Goal: Task Accomplishment & Management: Manage account settings

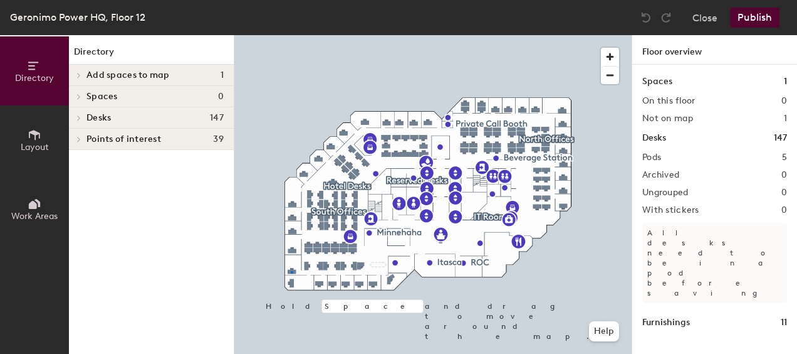
click at [291, 35] on div at bounding box center [432, 35] width 397 height 0
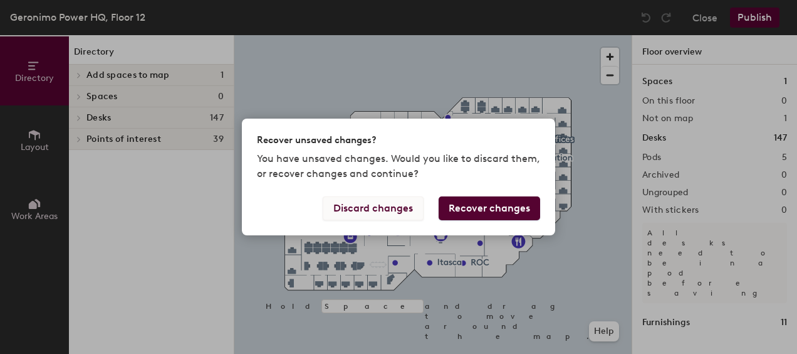
click at [385, 207] on button "Discard changes" at bounding box center [373, 208] width 101 height 24
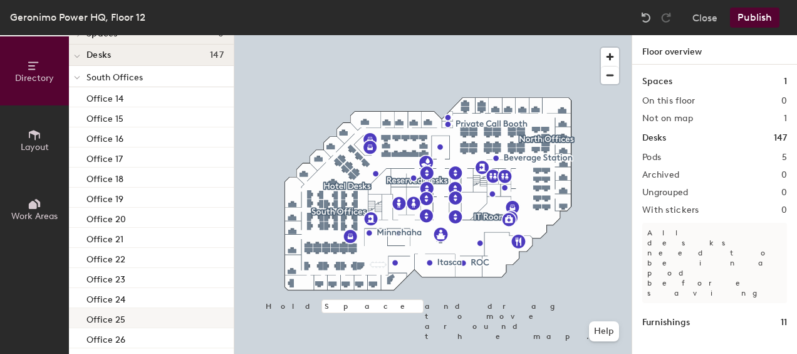
scroll to position [125, 0]
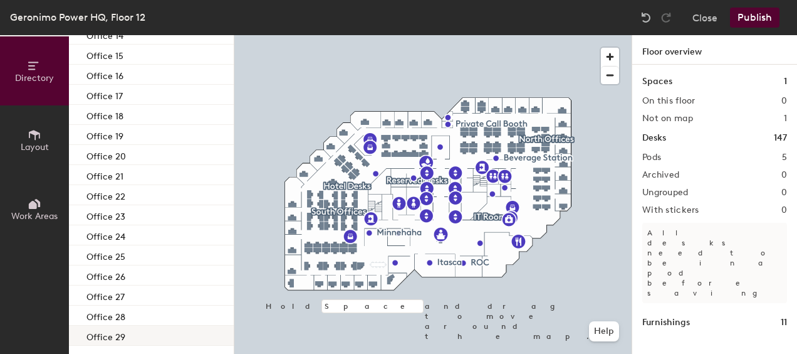
click at [125, 329] on div "Office 29" at bounding box center [151, 335] width 165 height 20
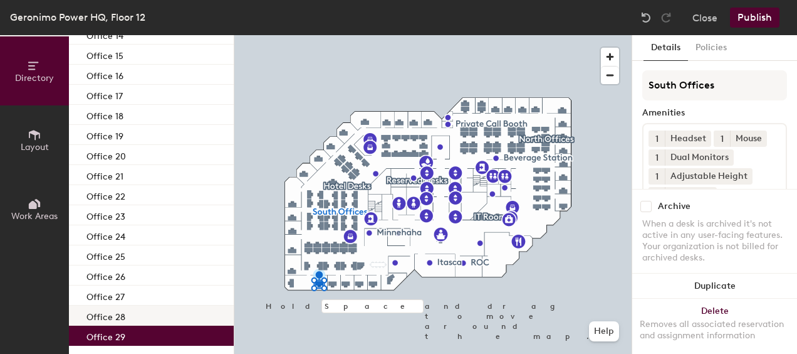
click at [163, 316] on div "Office 28" at bounding box center [151, 315] width 165 height 20
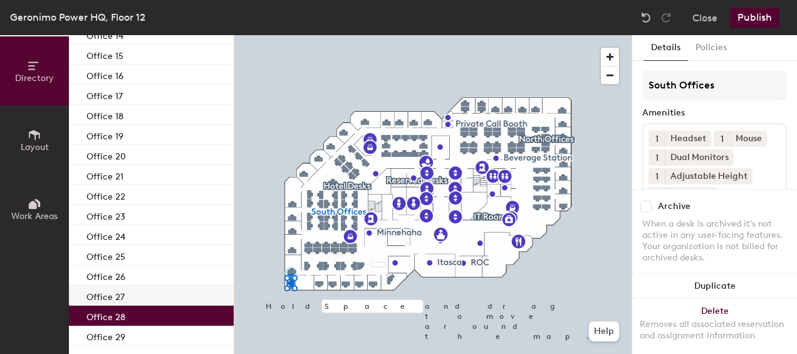
click at [133, 293] on div "Office 27" at bounding box center [151, 295] width 165 height 20
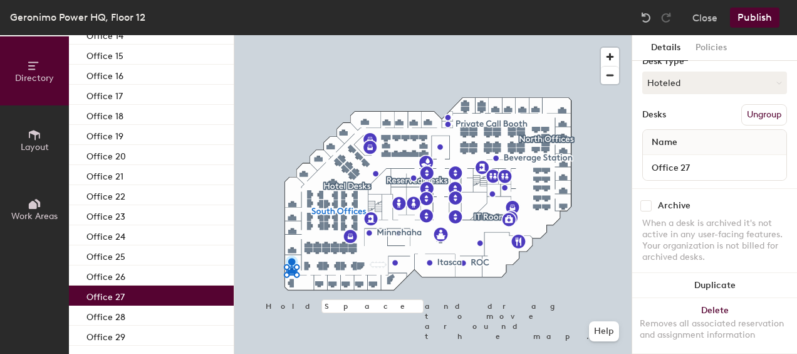
scroll to position [177, 0]
click at [775, 82] on icon at bounding box center [778, 84] width 6 height 6
click at [675, 118] on div "Assigned" at bounding box center [705, 122] width 125 height 19
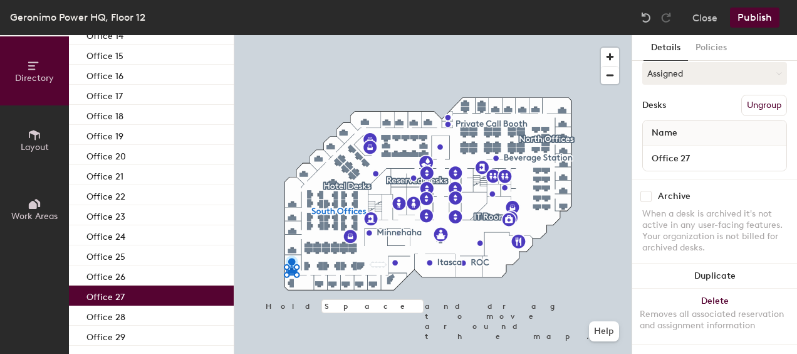
scroll to position [199, 0]
click at [746, 13] on button "Publish" at bounding box center [755, 18] width 50 height 20
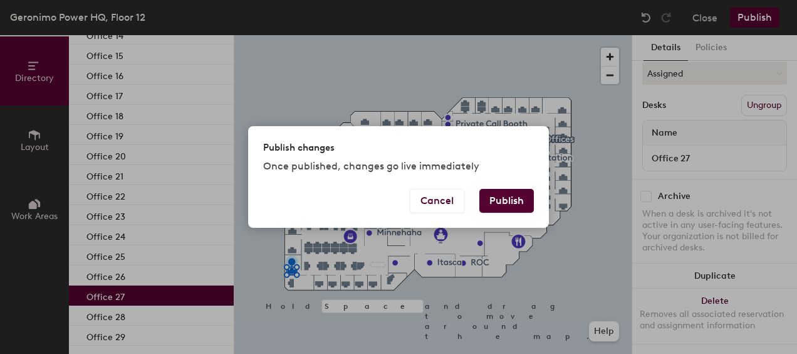
click at [496, 195] on button "Publish" at bounding box center [507, 201] width 55 height 24
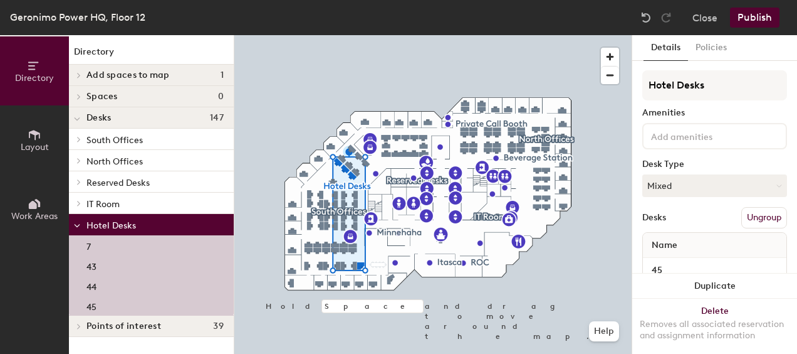
click at [157, 238] on div "7" at bounding box center [151, 245] width 165 height 20
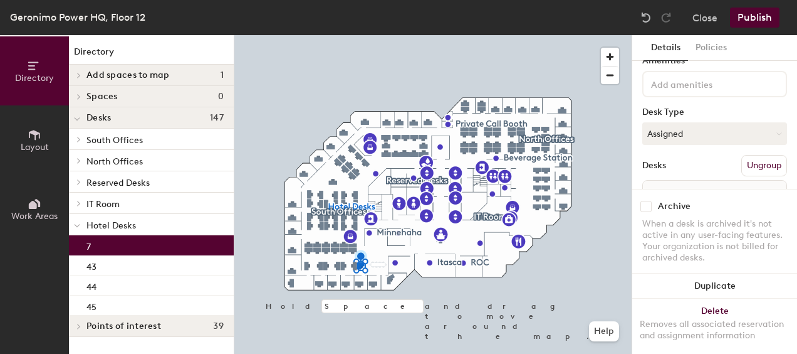
scroll to position [63, 0]
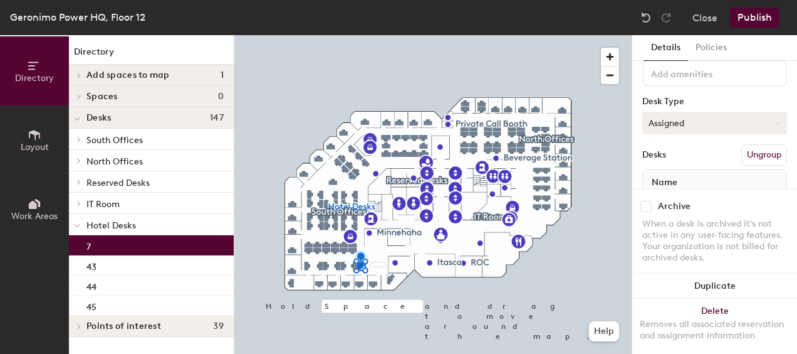
click at [775, 121] on icon at bounding box center [778, 123] width 6 height 6
click at [681, 199] on div "Hoteled" at bounding box center [705, 199] width 125 height 19
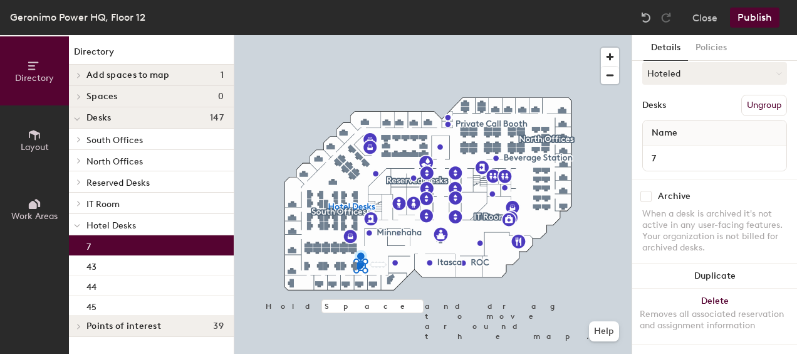
scroll to position [123, 0]
click at [757, 19] on button "Publish" at bounding box center [755, 18] width 50 height 20
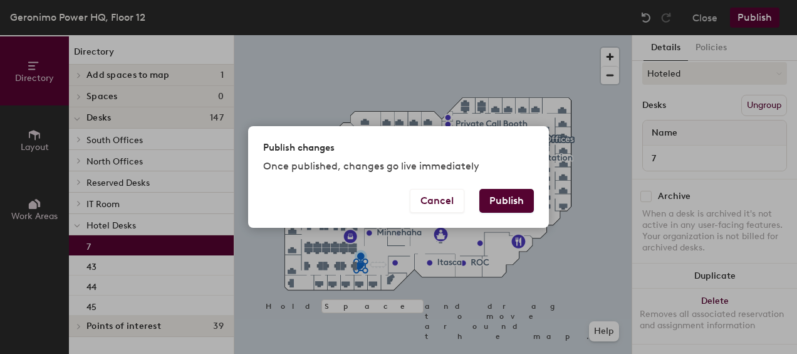
click at [522, 197] on button "Publish" at bounding box center [507, 201] width 55 height 24
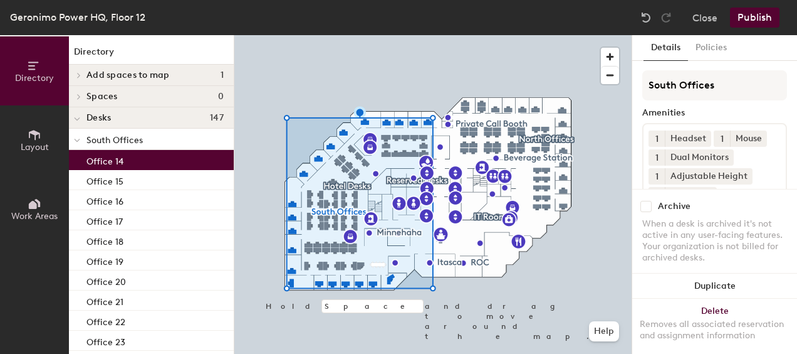
click at [117, 158] on p "Office 14" at bounding box center [105, 159] width 37 height 14
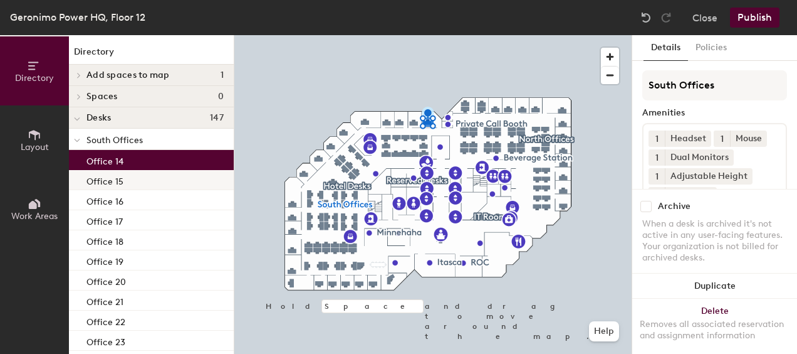
click at [114, 181] on p "Office 15" at bounding box center [105, 179] width 37 height 14
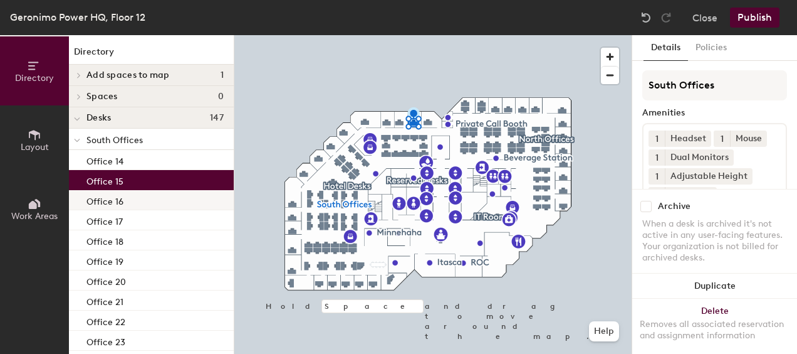
click at [107, 200] on p "Office 16" at bounding box center [105, 199] width 37 height 14
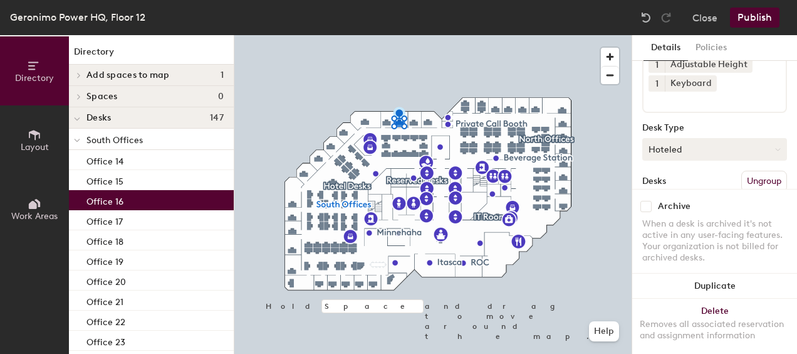
scroll to position [125, 0]
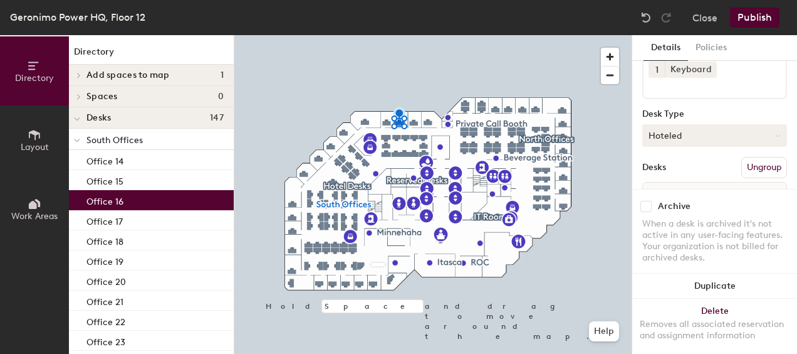
click at [775, 134] on icon at bounding box center [778, 136] width 6 height 6
click at [677, 174] on div "Assigned" at bounding box center [705, 174] width 125 height 19
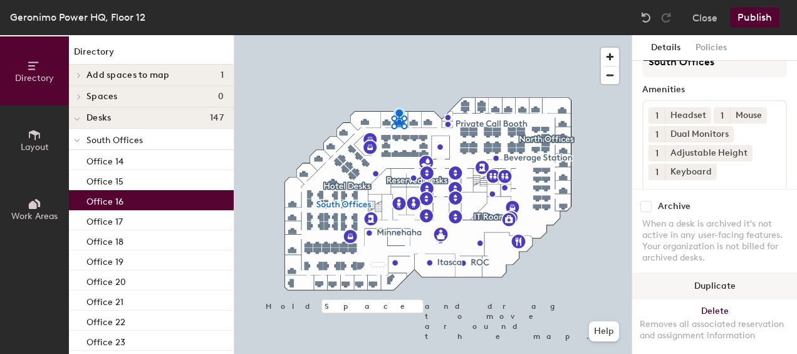
scroll to position [11, 0]
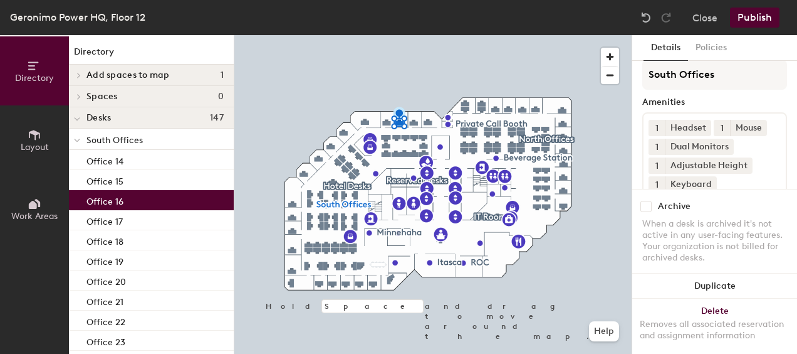
click at [754, 14] on button "Publish" at bounding box center [755, 18] width 50 height 20
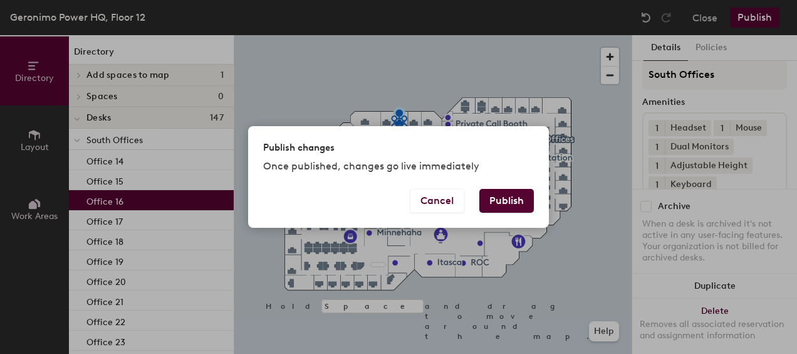
click at [500, 195] on button "Publish" at bounding box center [507, 201] width 55 height 24
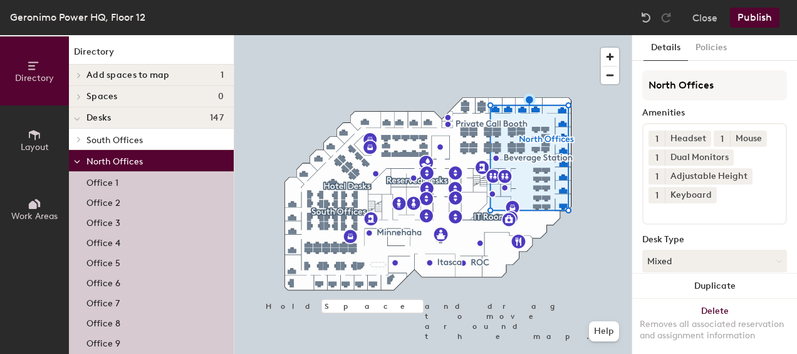
click at [99, 298] on p "Office 7" at bounding box center [103, 301] width 33 height 14
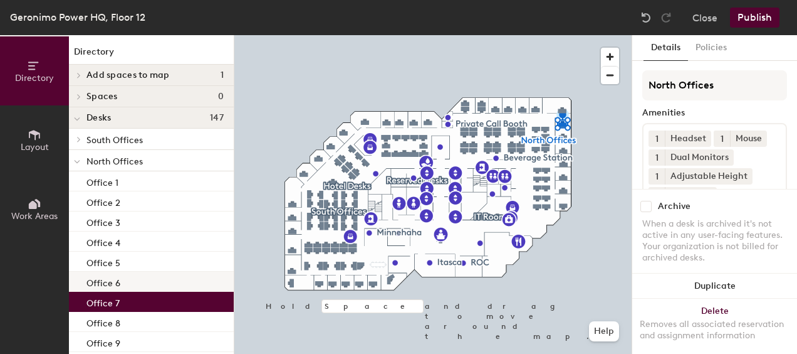
click at [102, 283] on p "Office 6" at bounding box center [104, 281] width 34 height 14
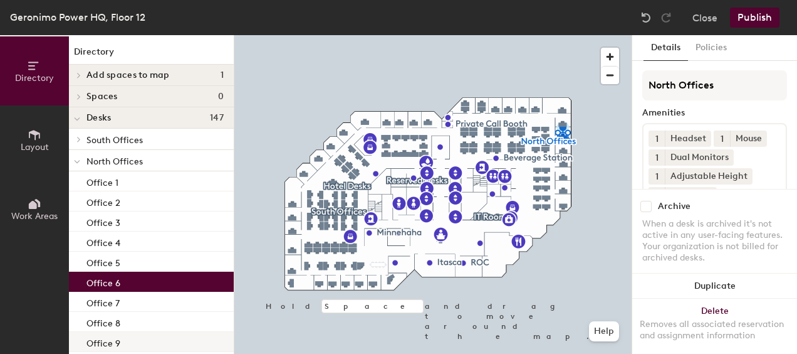
click at [109, 341] on p "Office 9" at bounding box center [104, 341] width 34 height 14
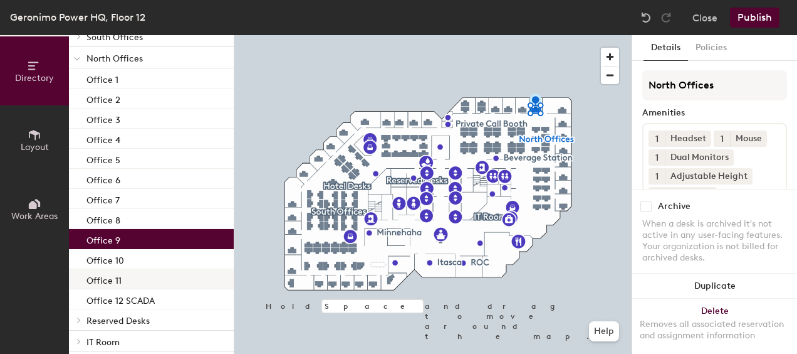
scroll to position [125, 0]
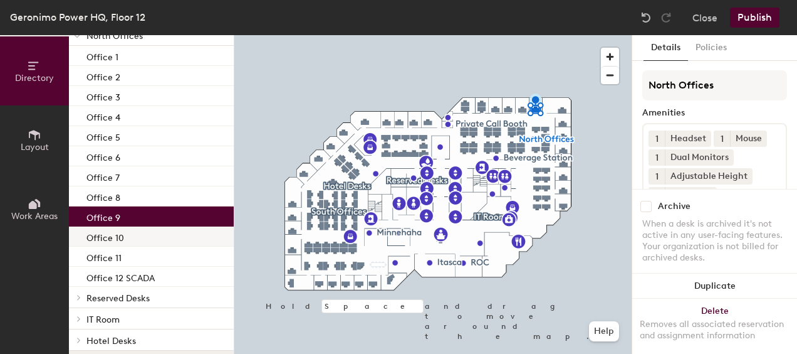
click at [115, 235] on p "Office 10" at bounding box center [106, 236] width 38 height 14
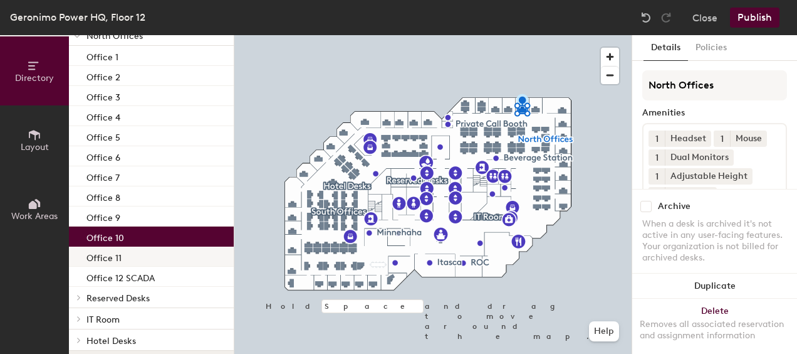
click at [103, 257] on p "Office 11" at bounding box center [104, 256] width 35 height 14
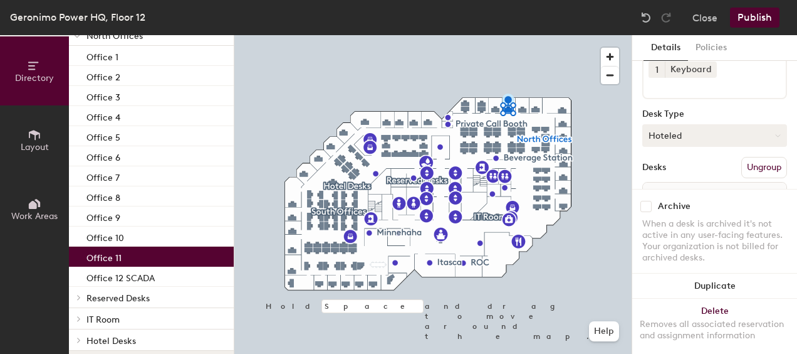
click at [775, 134] on button "Hoteled" at bounding box center [715, 135] width 145 height 23
click at [693, 171] on div "Assigned" at bounding box center [705, 174] width 125 height 19
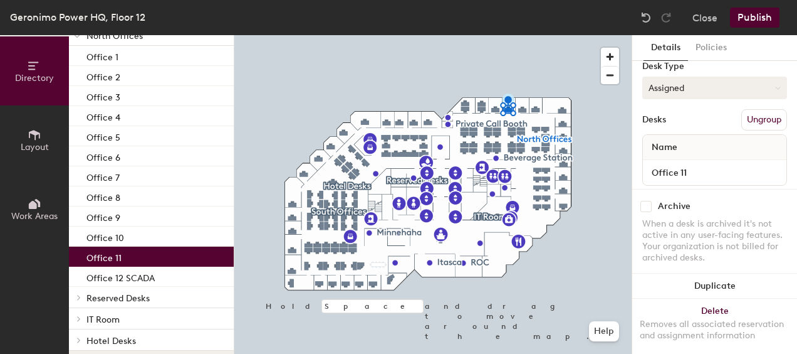
scroll to position [188, 0]
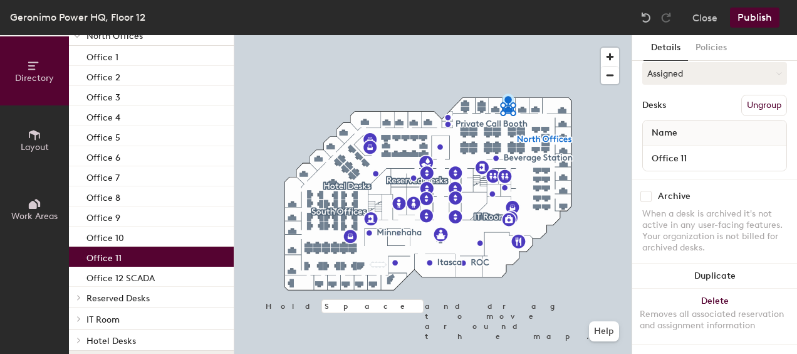
click at [749, 16] on button "Publish" at bounding box center [755, 18] width 50 height 20
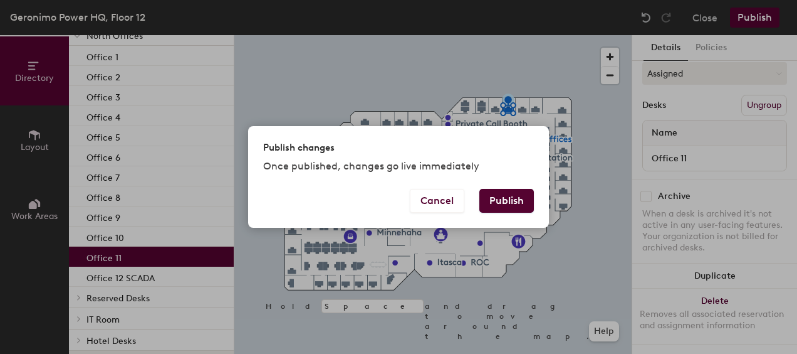
click at [517, 201] on button "Publish" at bounding box center [507, 201] width 55 height 24
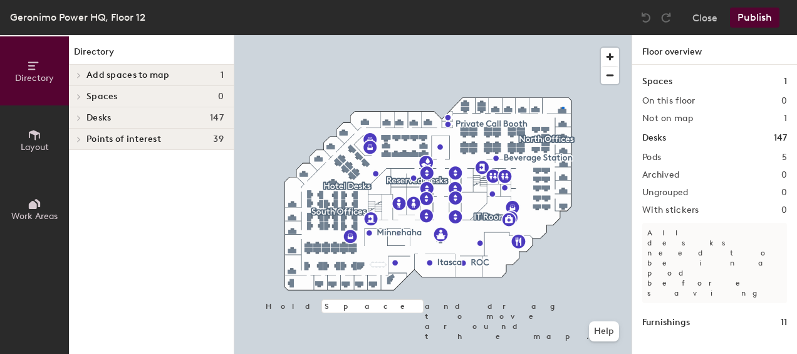
click at [562, 35] on div at bounding box center [432, 35] width 397 height 0
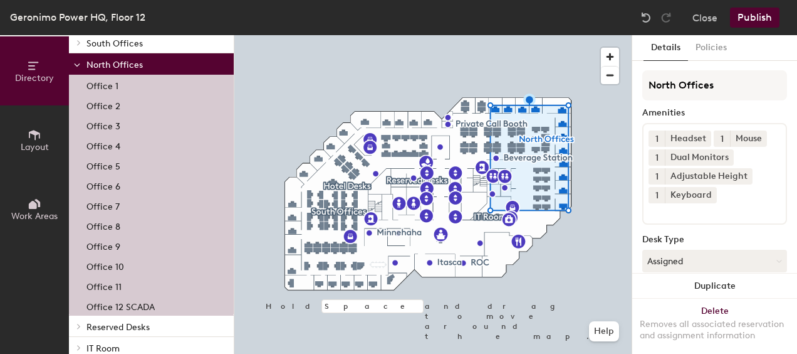
scroll to position [154, 0]
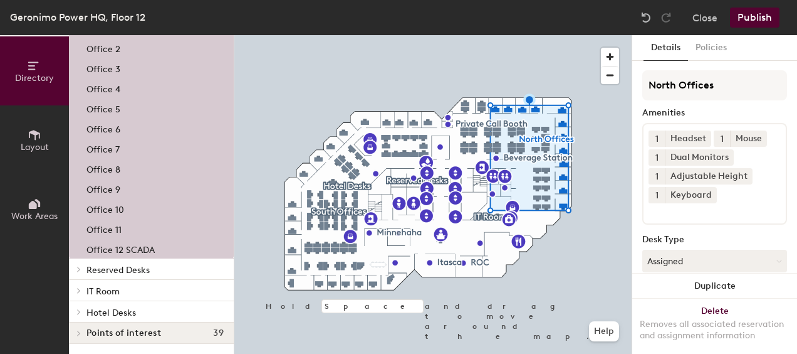
click at [110, 168] on p "Office 8" at bounding box center [104, 167] width 34 height 14
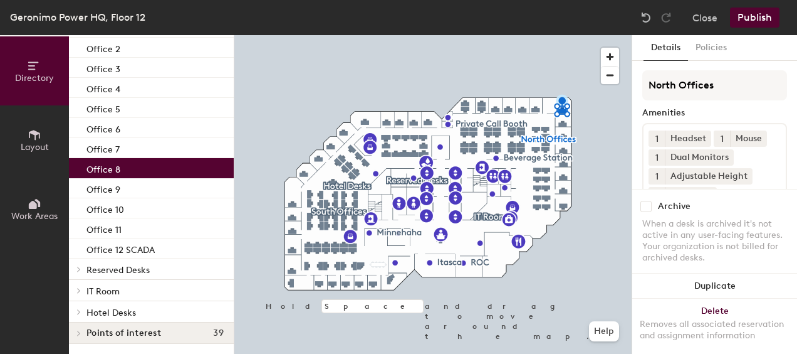
click at [132, 169] on div "Office 8" at bounding box center [151, 168] width 165 height 20
click at [134, 169] on div "Office 8" at bounding box center [151, 168] width 165 height 20
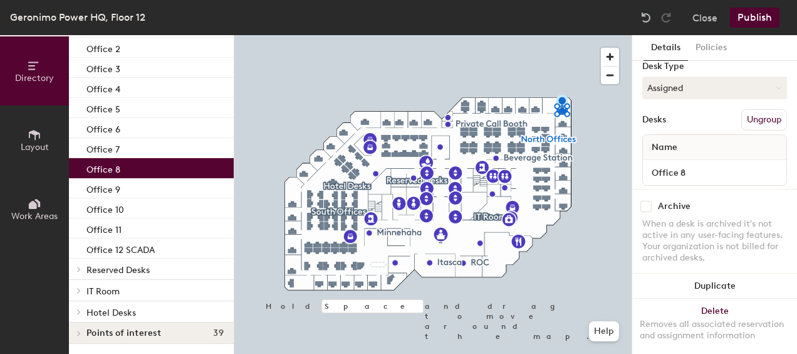
scroll to position [188, 0]
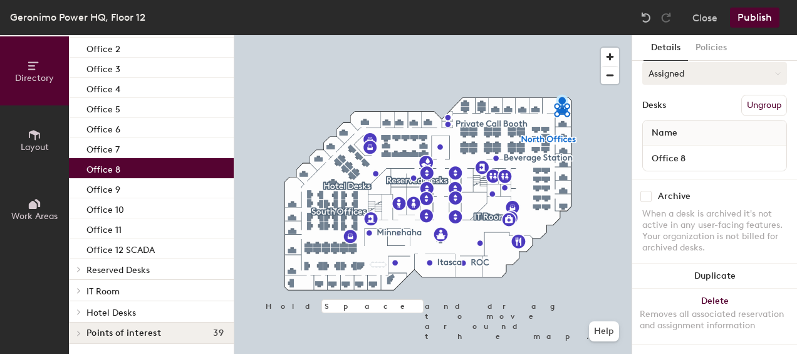
click at [775, 71] on icon at bounding box center [778, 74] width 6 height 6
click at [667, 145] on div "Hoteled" at bounding box center [705, 149] width 125 height 19
click at [764, 156] on input "Office 8" at bounding box center [715, 158] width 139 height 18
click at [721, 155] on input "Office 8" at bounding box center [715, 158] width 139 height 18
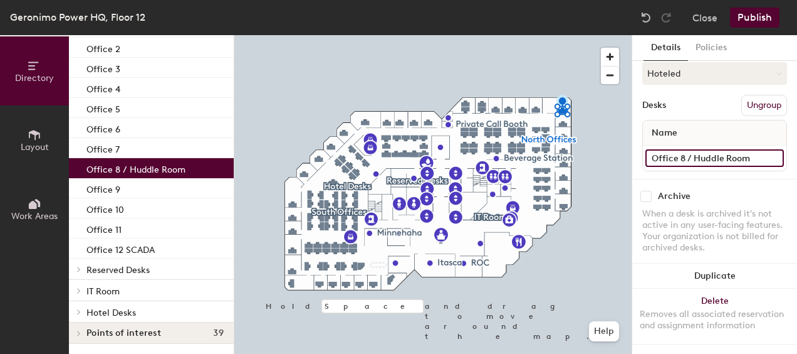
scroll to position [199, 0]
type input "Office 8 / Huddle Room"
click at [748, 15] on button "Publish" at bounding box center [755, 18] width 50 height 20
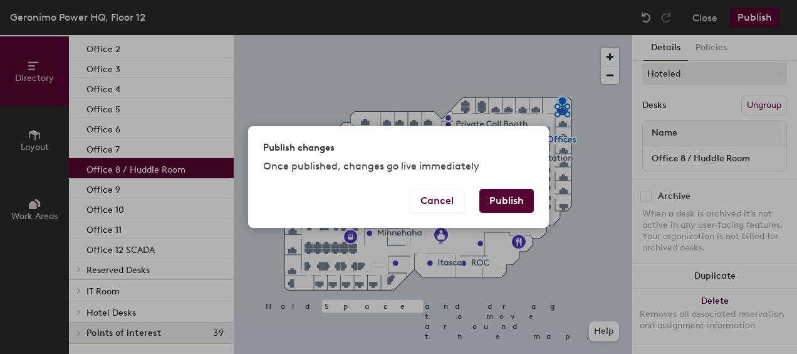
click at [520, 194] on button "Publish" at bounding box center [507, 201] width 55 height 24
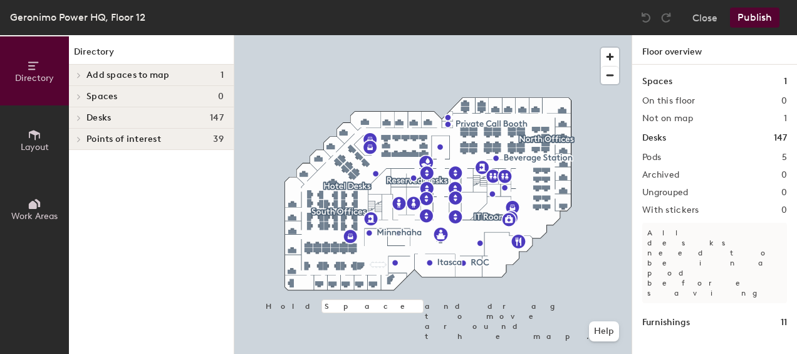
click at [563, 35] on div at bounding box center [432, 35] width 397 height 0
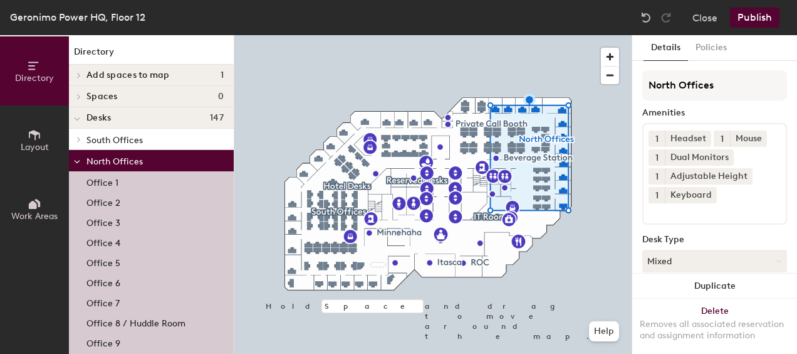
click at [116, 260] on p "Office 5" at bounding box center [104, 261] width 34 height 14
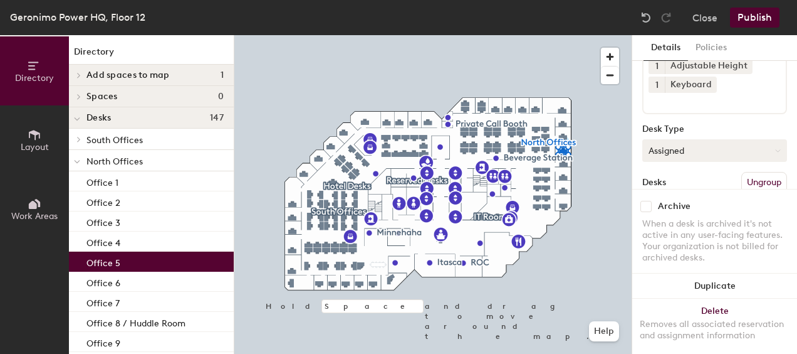
scroll to position [125, 0]
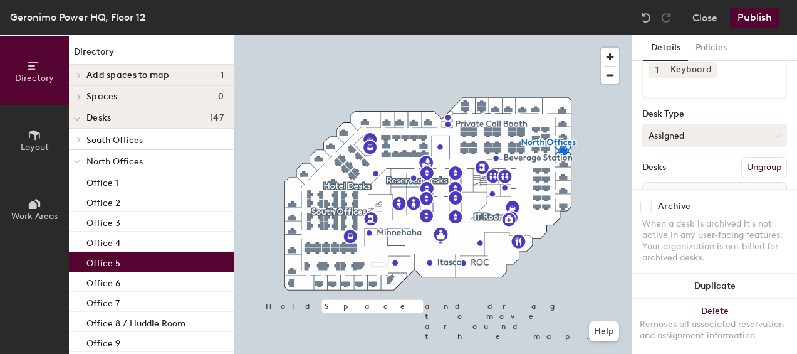
click at [712, 134] on button "Assigned" at bounding box center [715, 135] width 145 height 23
click at [673, 211] on div "Hoteled" at bounding box center [705, 211] width 125 height 19
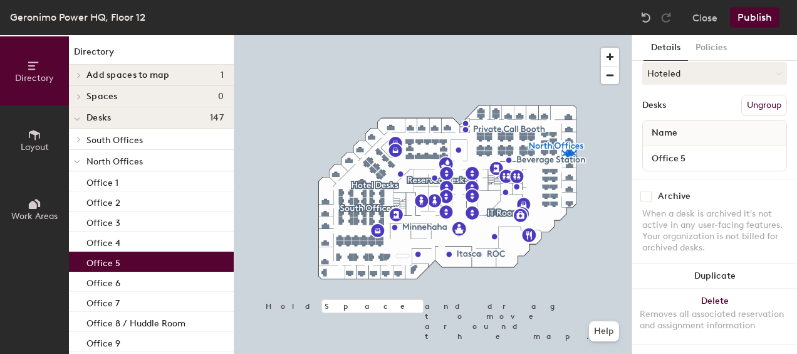
scroll to position [199, 0]
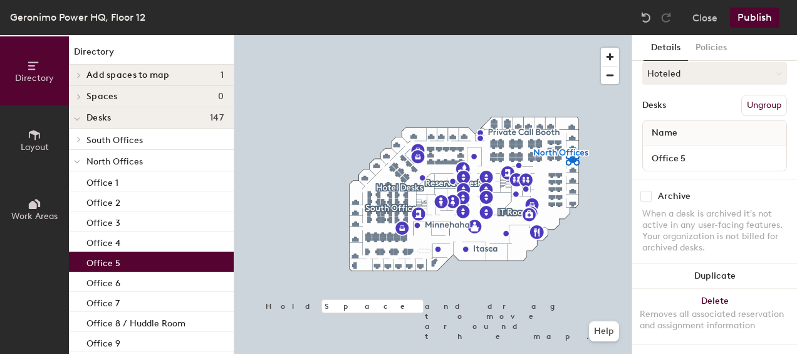
click at [748, 15] on button "Publish" at bounding box center [755, 18] width 50 height 20
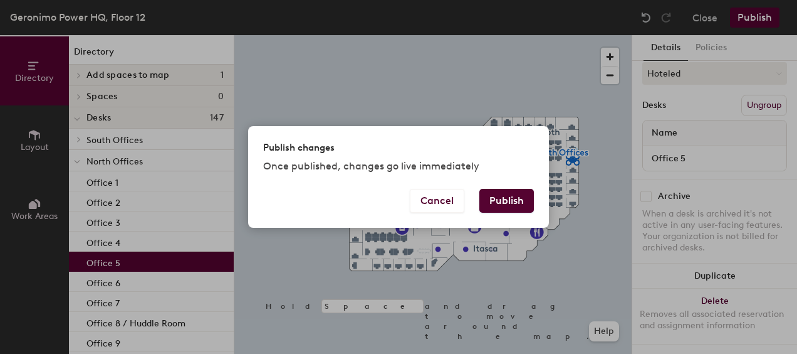
click at [505, 199] on button "Publish" at bounding box center [507, 201] width 55 height 24
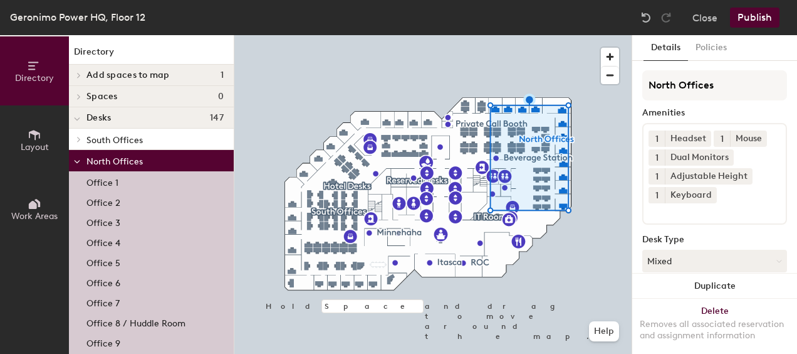
click at [111, 219] on p "Office 3" at bounding box center [104, 221] width 34 height 14
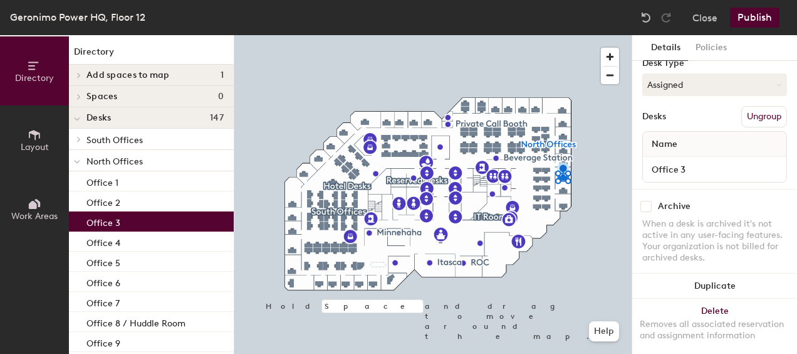
scroll to position [188, 0]
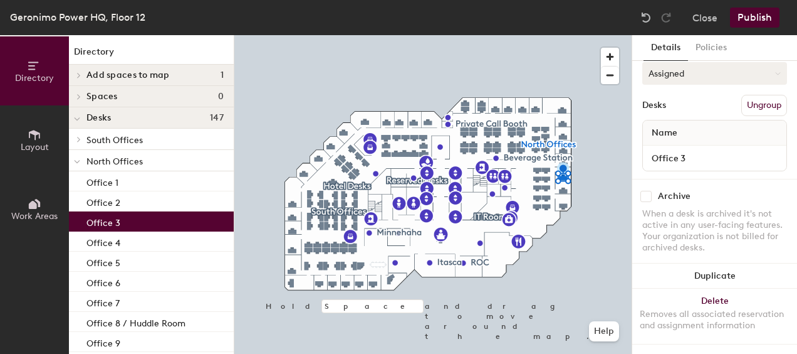
click at [760, 69] on button "Assigned" at bounding box center [715, 73] width 145 height 23
click at [668, 145] on div "Hoteled" at bounding box center [705, 149] width 125 height 19
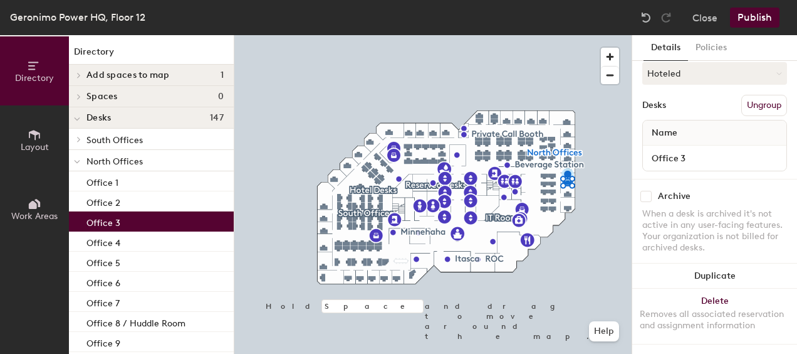
click at [750, 14] on button "Publish" at bounding box center [755, 18] width 50 height 20
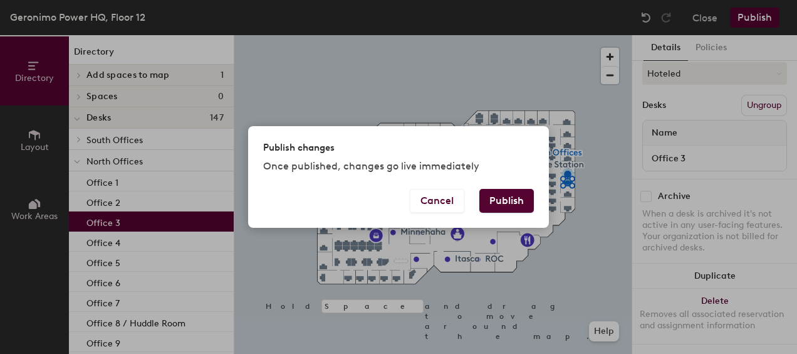
click at [512, 196] on button "Publish" at bounding box center [507, 201] width 55 height 24
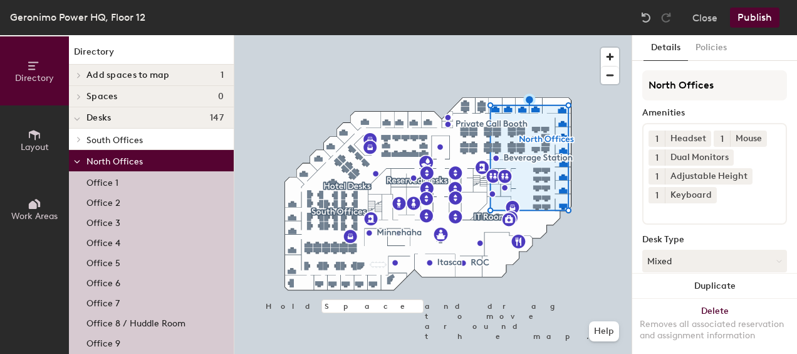
click at [113, 199] on p "Office 2" at bounding box center [104, 201] width 34 height 14
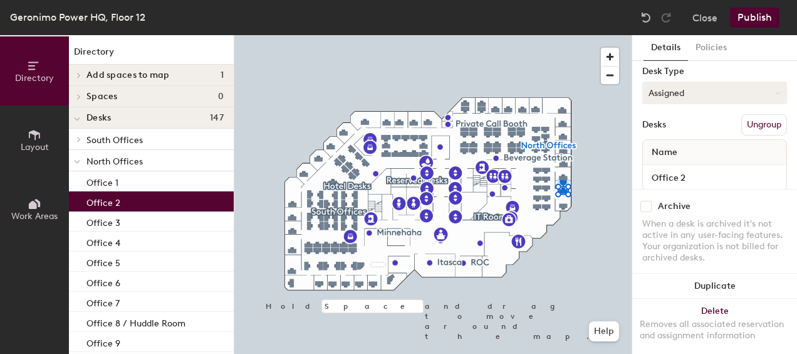
scroll to position [188, 0]
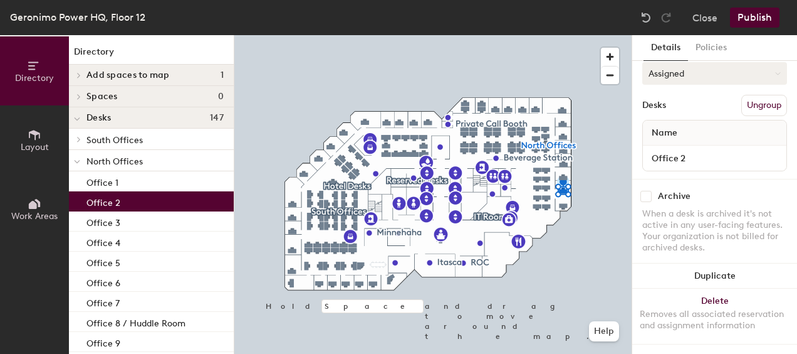
click at [769, 70] on button "Assigned" at bounding box center [715, 73] width 145 height 23
click at [664, 149] on div "Hoteled" at bounding box center [705, 149] width 125 height 19
click at [744, 14] on button "Publish" at bounding box center [755, 18] width 50 height 20
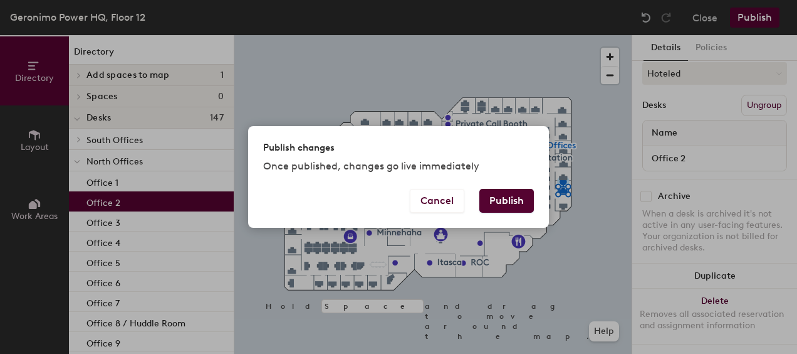
click at [512, 192] on button "Publish" at bounding box center [507, 201] width 55 height 24
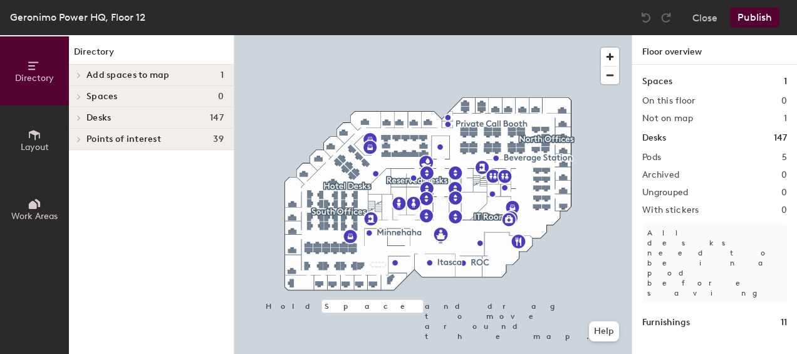
click at [354, 35] on div at bounding box center [432, 35] width 397 height 0
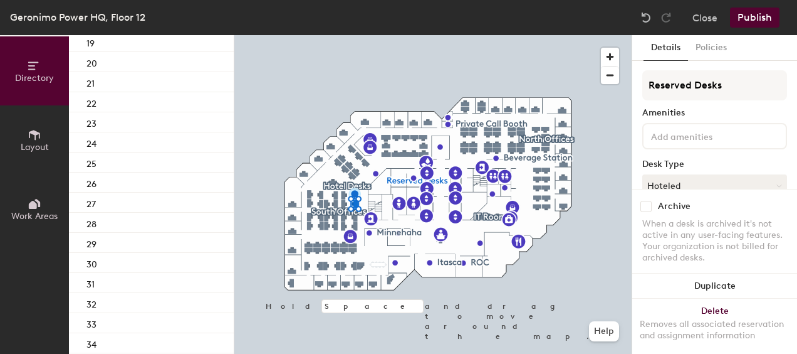
scroll to position [690, 0]
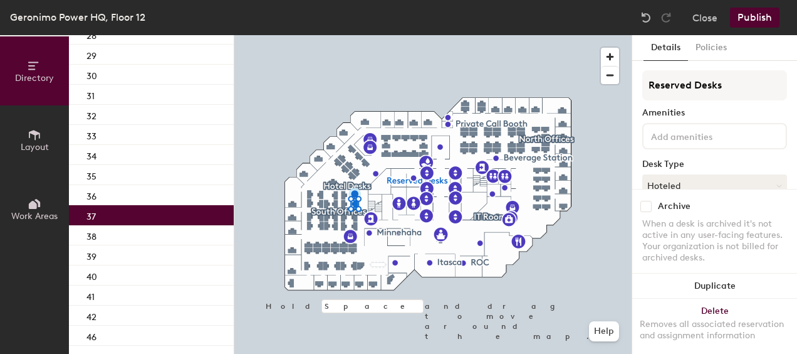
click at [142, 214] on div "37" at bounding box center [151, 215] width 165 height 20
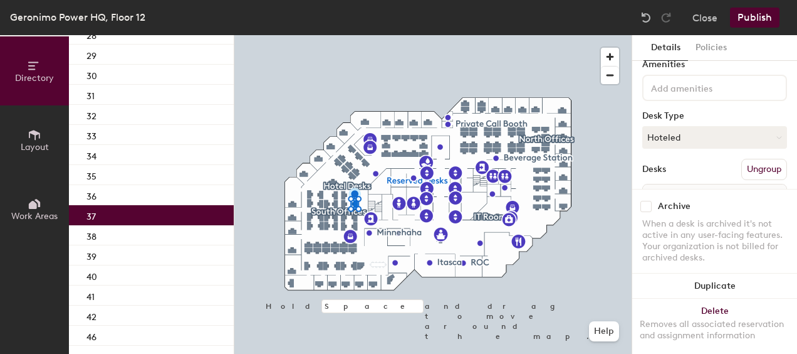
scroll to position [63, 0]
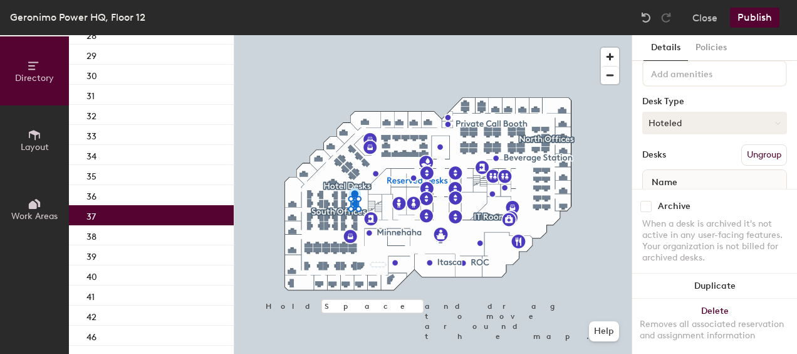
click at [762, 118] on button "Hoteled" at bounding box center [715, 123] width 145 height 23
click at [666, 157] on div "Assigned" at bounding box center [705, 161] width 125 height 19
click at [760, 14] on button "Publish" at bounding box center [755, 18] width 50 height 20
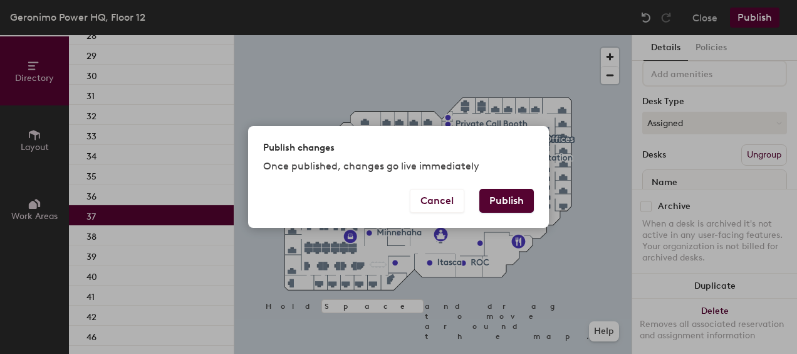
click at [500, 197] on button "Publish" at bounding box center [507, 201] width 55 height 24
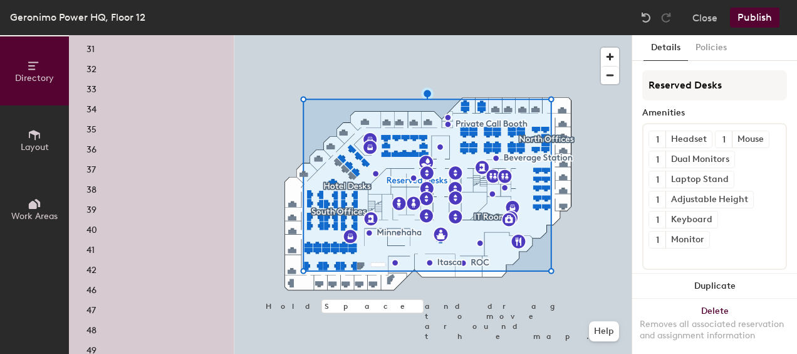
scroll to position [752, 0]
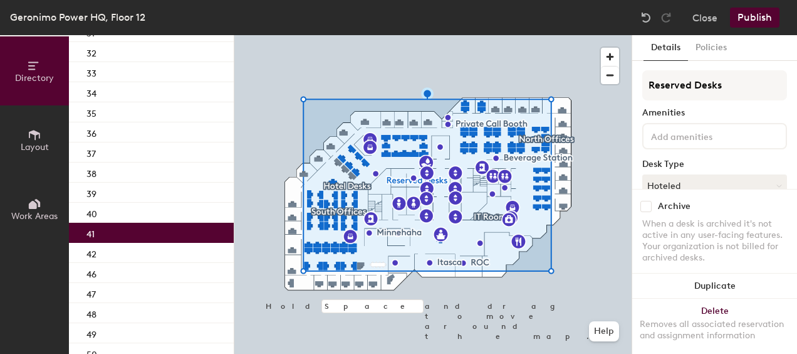
click at [89, 231] on p "41" at bounding box center [91, 232] width 8 height 14
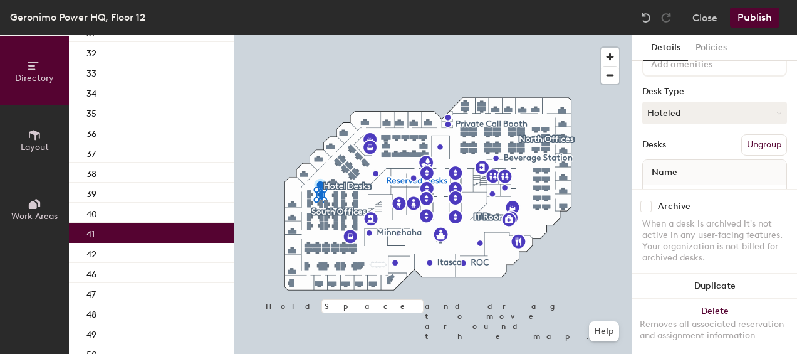
scroll to position [61, 0]
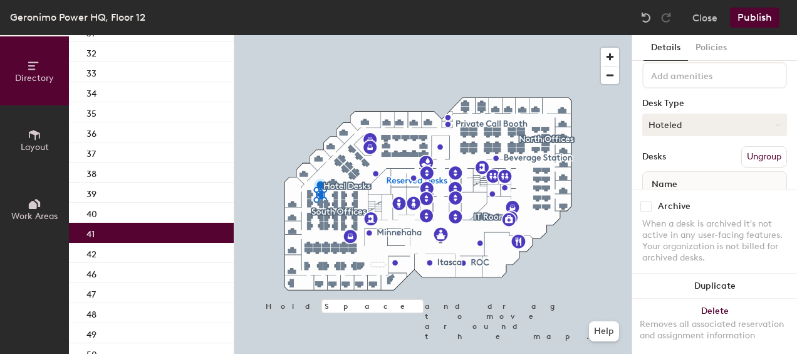
click at [767, 120] on button "Hoteled" at bounding box center [715, 124] width 145 height 23
click at [687, 160] on div "Assigned" at bounding box center [705, 163] width 125 height 19
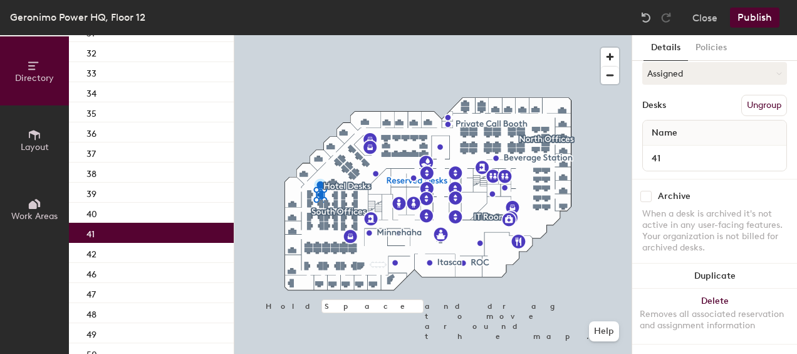
click at [755, 16] on button "Publish" at bounding box center [755, 18] width 50 height 20
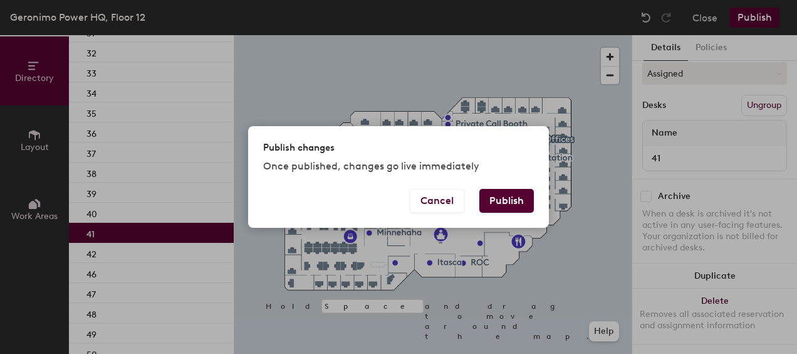
click at [524, 197] on button "Publish" at bounding box center [507, 201] width 55 height 24
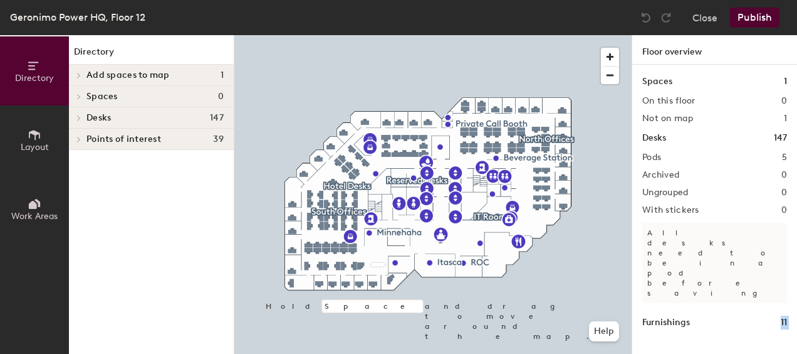
drag, startPoint x: 704, startPoint y: 315, endPoint x: 710, endPoint y: 253, distance: 62.9
click at [710, 253] on div "Spaces 1 On this floor 0 Not on map 1 Desks 147 Pods 5 Archived 0 Ungrouped 0 W…" at bounding box center [715, 224] width 165 height 318
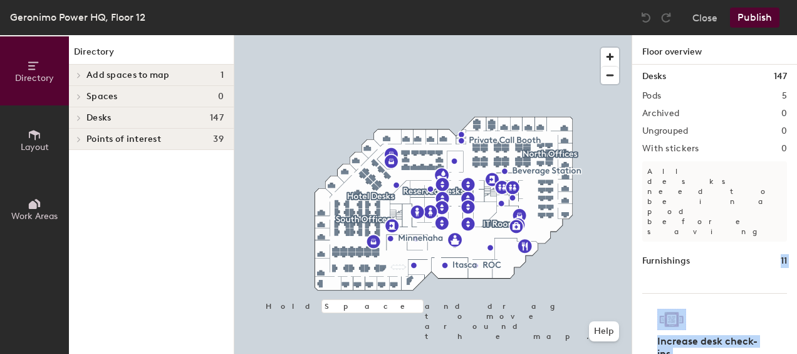
scroll to position [68, 0]
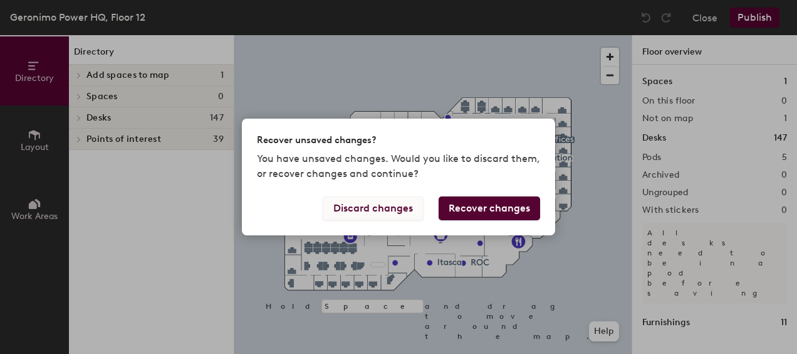
click at [397, 207] on button "Discard changes" at bounding box center [373, 208] width 101 height 24
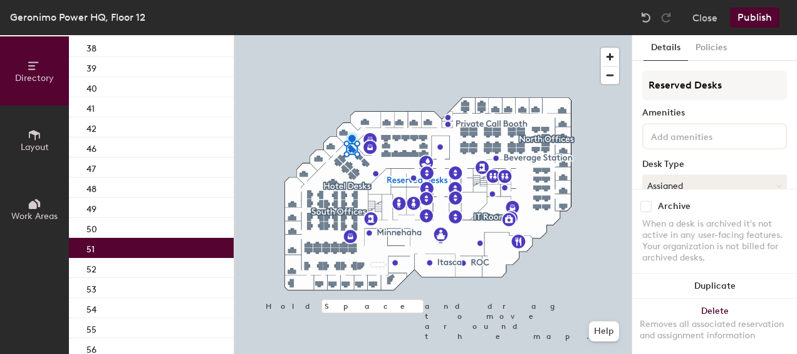
scroll to position [1003, 0]
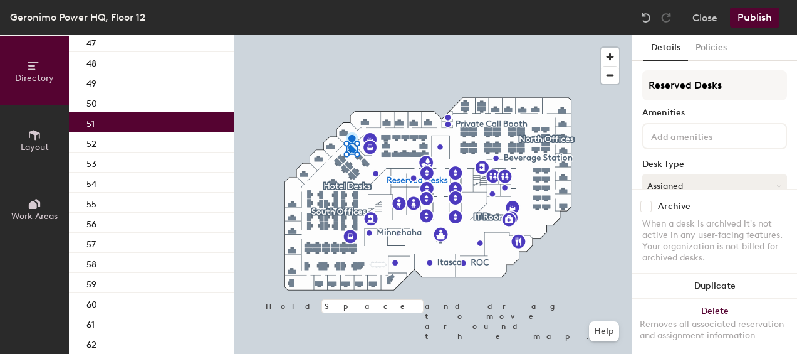
click at [137, 126] on div "51" at bounding box center [151, 122] width 165 height 20
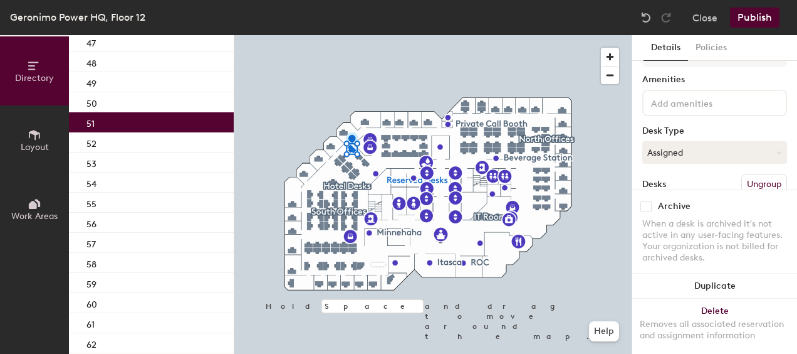
scroll to position [0, 0]
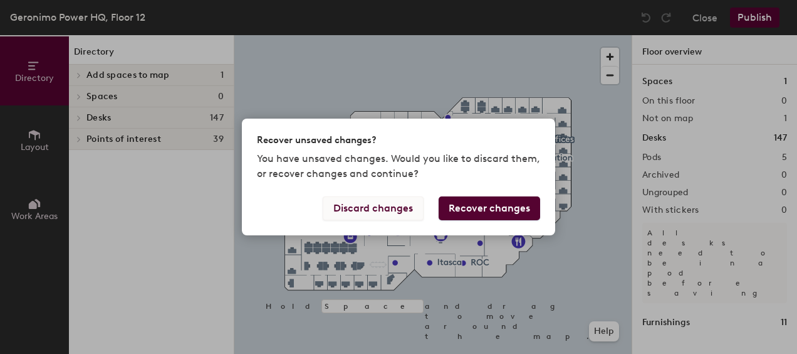
click at [404, 204] on button "Discard changes" at bounding box center [373, 208] width 101 height 24
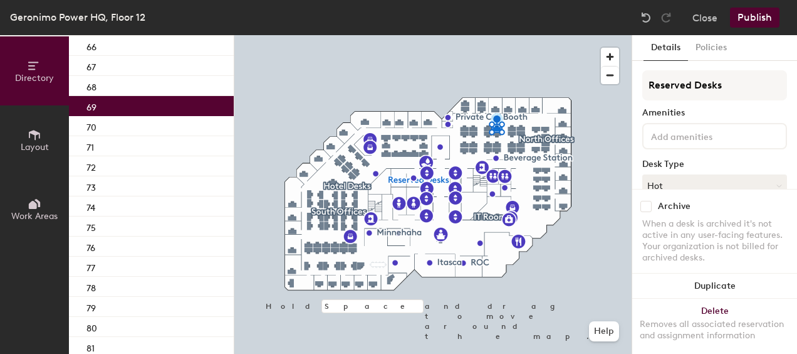
scroll to position [1379, 0]
click at [147, 102] on div "69" at bounding box center [151, 107] width 165 height 20
click at [115, 105] on div "69" at bounding box center [151, 107] width 165 height 20
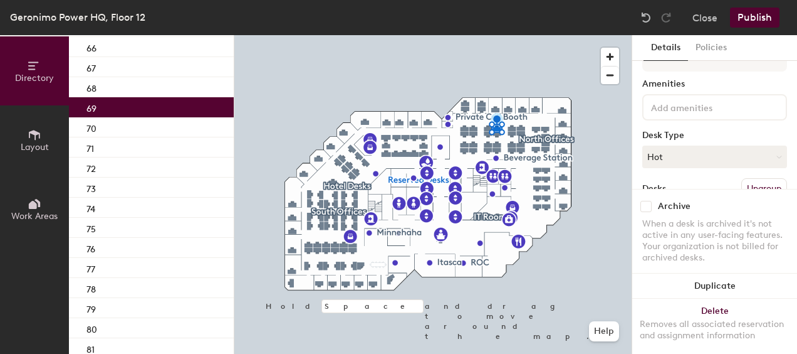
scroll to position [63, 0]
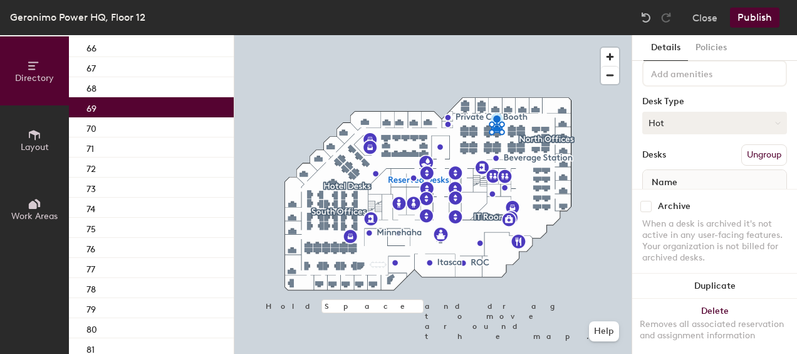
click at [763, 118] on button "Hot" at bounding box center [715, 123] width 145 height 23
click at [662, 159] on div "Assigned" at bounding box center [705, 161] width 125 height 19
click at [761, 15] on button "Publish" at bounding box center [755, 18] width 50 height 20
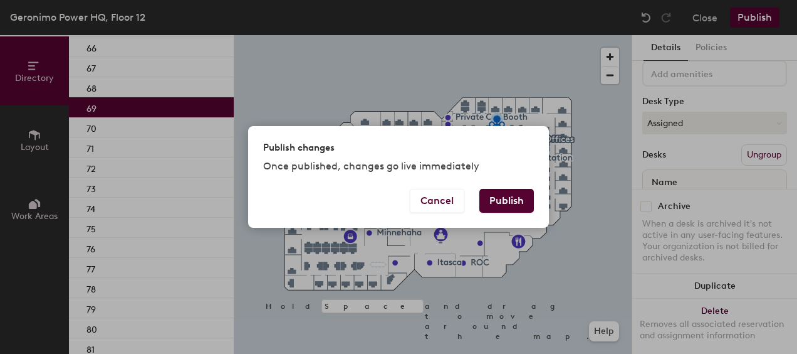
click at [509, 197] on button "Publish" at bounding box center [507, 201] width 55 height 24
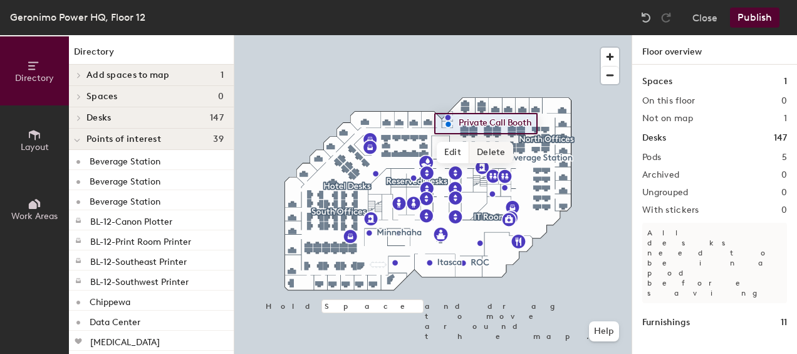
click at [557, 35] on div at bounding box center [432, 35] width 397 height 0
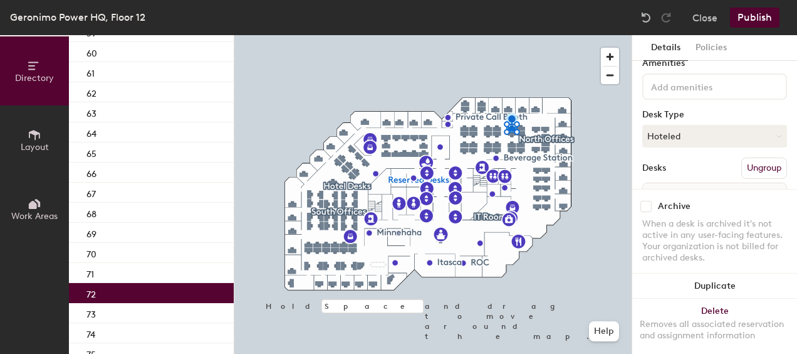
scroll to position [63, 0]
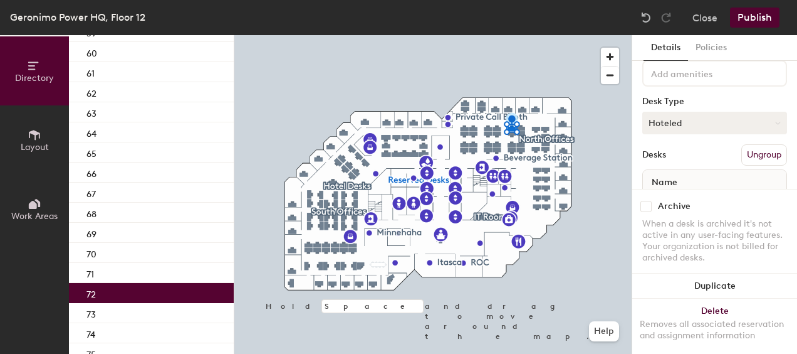
click at [769, 120] on button "Hoteled" at bounding box center [715, 123] width 145 height 23
click at [677, 162] on div "Assigned" at bounding box center [705, 161] width 125 height 19
click at [745, 19] on button "Publish" at bounding box center [755, 18] width 50 height 20
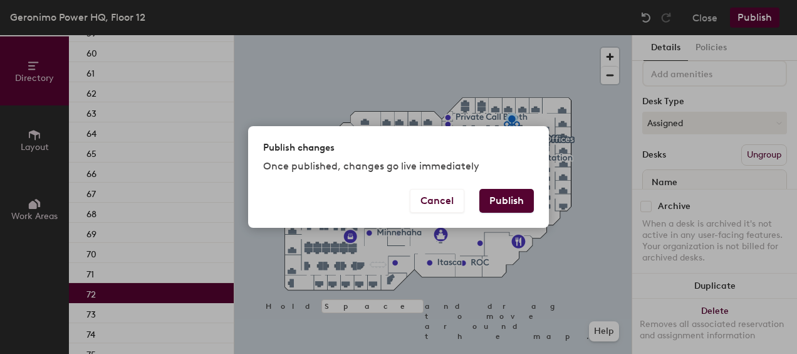
click at [512, 199] on button "Publish" at bounding box center [507, 201] width 55 height 24
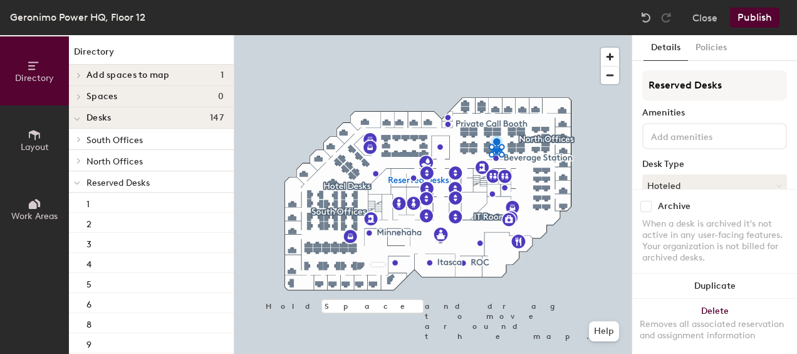
scroll to position [63, 0]
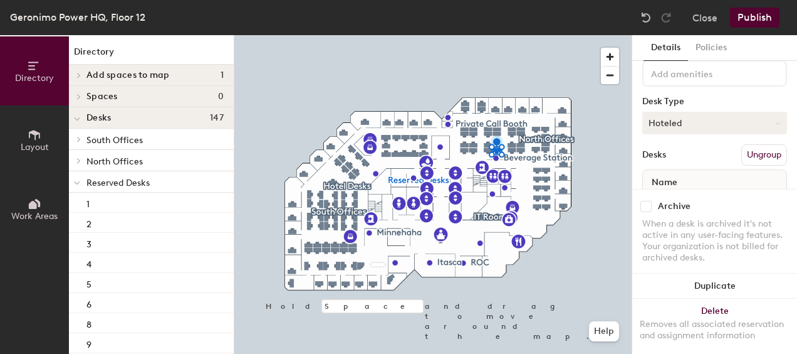
click at [770, 119] on button "Hoteled" at bounding box center [715, 123] width 145 height 23
click at [668, 157] on div "Assigned" at bounding box center [705, 161] width 125 height 19
click at [743, 11] on button "Publish" at bounding box center [755, 18] width 50 height 20
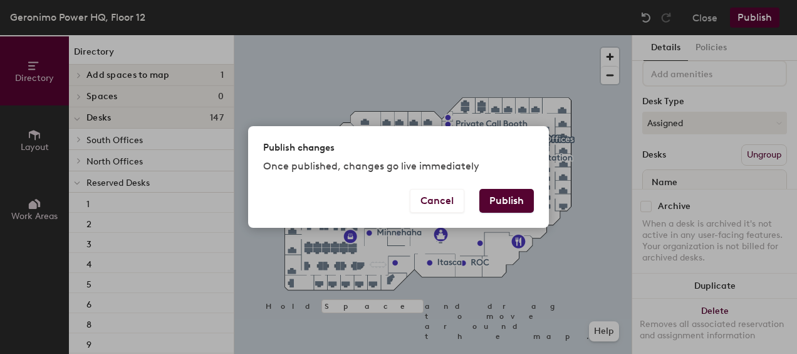
click at [509, 202] on button "Publish" at bounding box center [507, 201] width 55 height 24
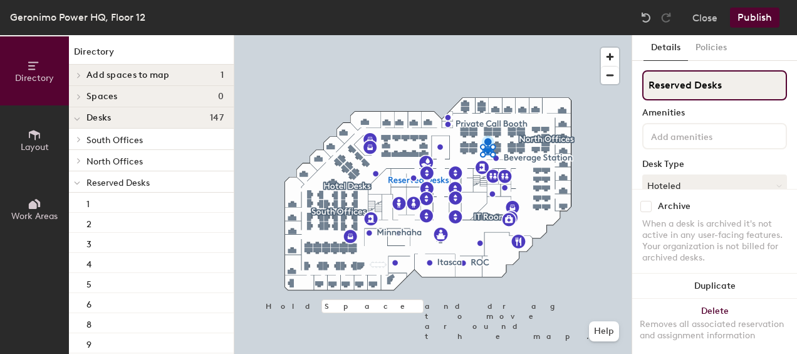
click at [704, 89] on input "Reserved Desks" at bounding box center [715, 85] width 145 height 30
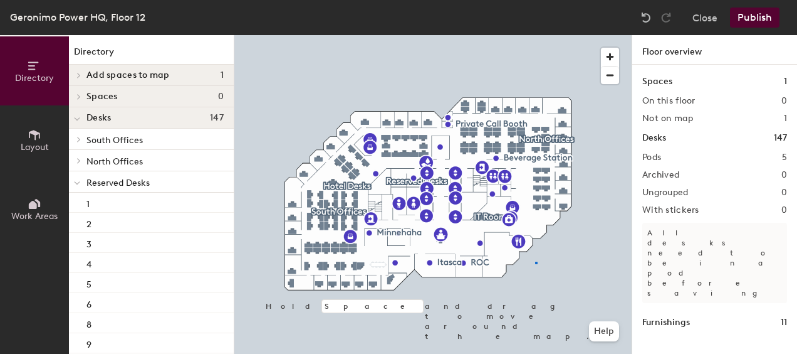
click at [535, 35] on div at bounding box center [432, 35] width 397 height 0
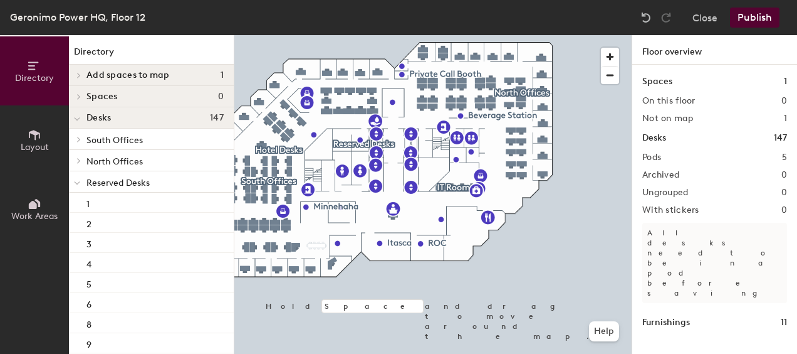
click at [754, 17] on button "Publish" at bounding box center [755, 18] width 50 height 20
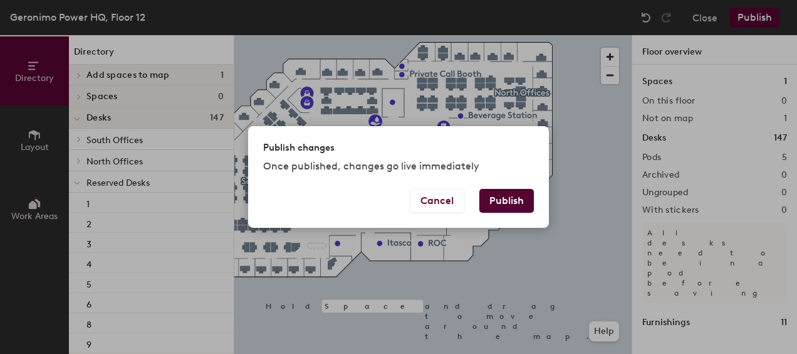
click at [516, 199] on button "Publish" at bounding box center [507, 201] width 55 height 24
